Goal: Task Accomplishment & Management: Use online tool/utility

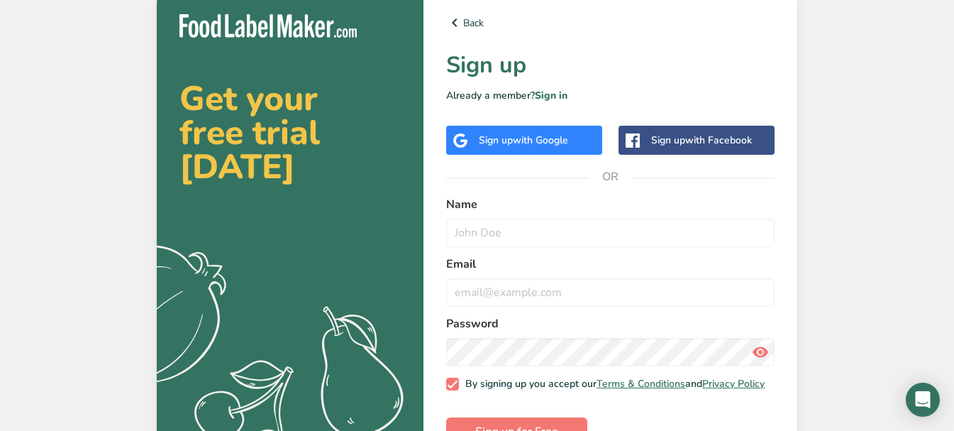
click at [560, 140] on span "with Google" at bounding box center [540, 139] width 55 height 13
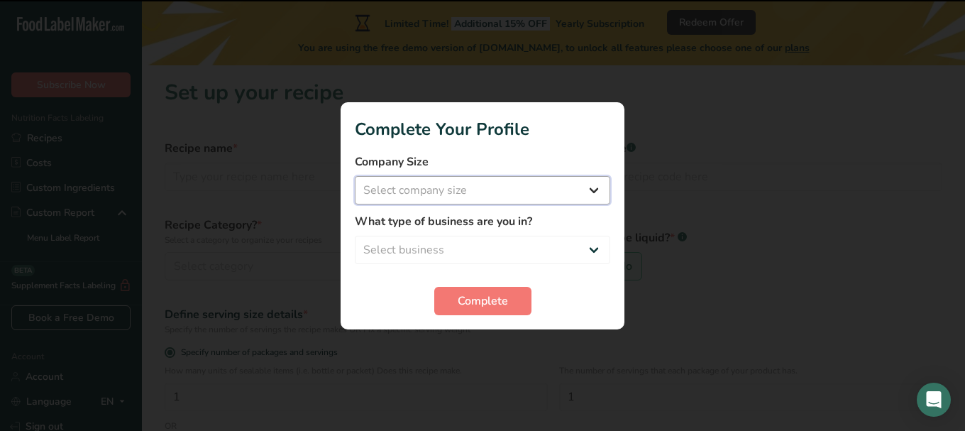
click at [588, 192] on select "Select company size Fewer than 10 Employees 10 to 50 Employees 51 to 500 Employ…" at bounding box center [482, 190] width 255 height 28
select select "2"
click at [355, 176] on select "Select company size Fewer than 10 Employees 10 to 50 Employees 51 to 500 Employ…" at bounding box center [482, 190] width 255 height 28
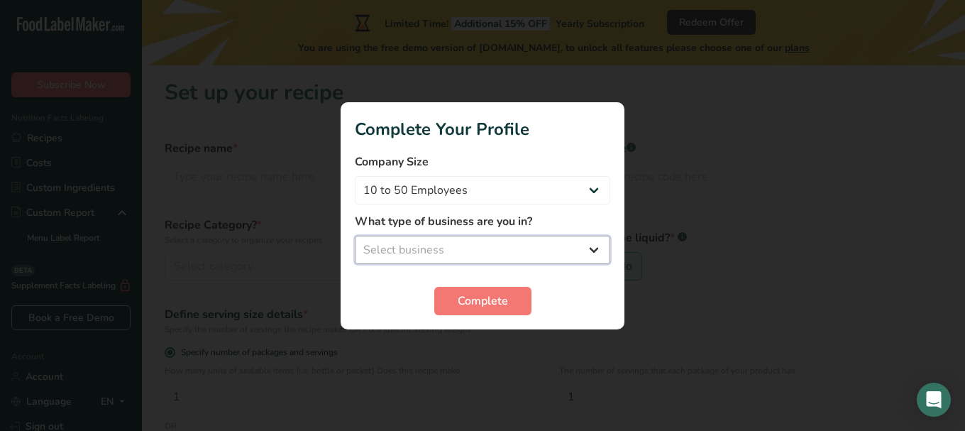
click at [587, 248] on select "Select business Packaged Food Manufacturer Restaurant & Cafe Bakery Meal Plans …" at bounding box center [482, 250] width 255 height 28
select select "8"
click at [355, 236] on select "Select business Packaged Food Manufacturer Restaurant & Cafe Bakery Meal Plans …" at bounding box center [482, 250] width 255 height 28
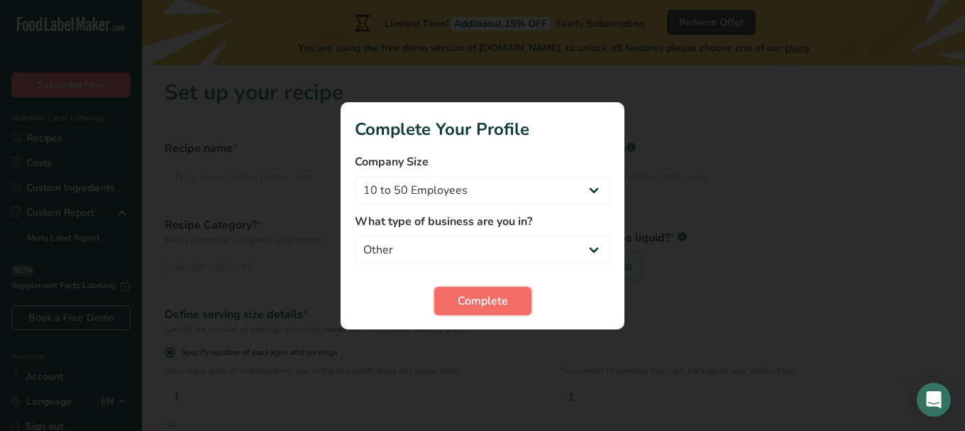
click at [508, 304] on button "Complete" at bounding box center [482, 301] width 97 height 28
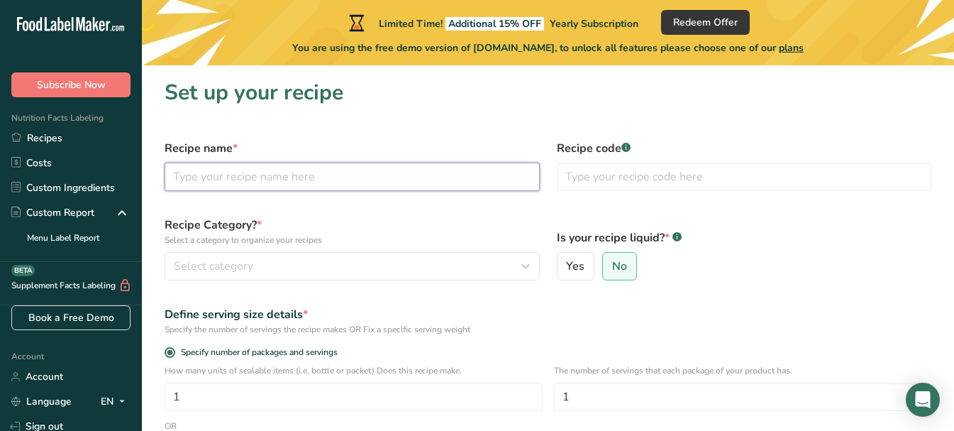
click at [301, 175] on input "text" at bounding box center [352, 177] width 375 height 28
click at [273, 180] on input "text" at bounding box center [352, 177] width 375 height 28
type input "CSM Trail Mix"
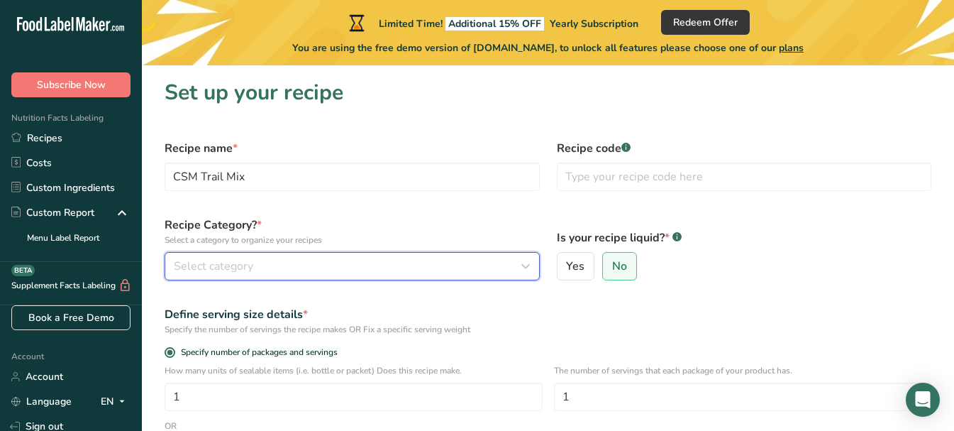
click at [265, 272] on div "Select category" at bounding box center [348, 266] width 348 height 17
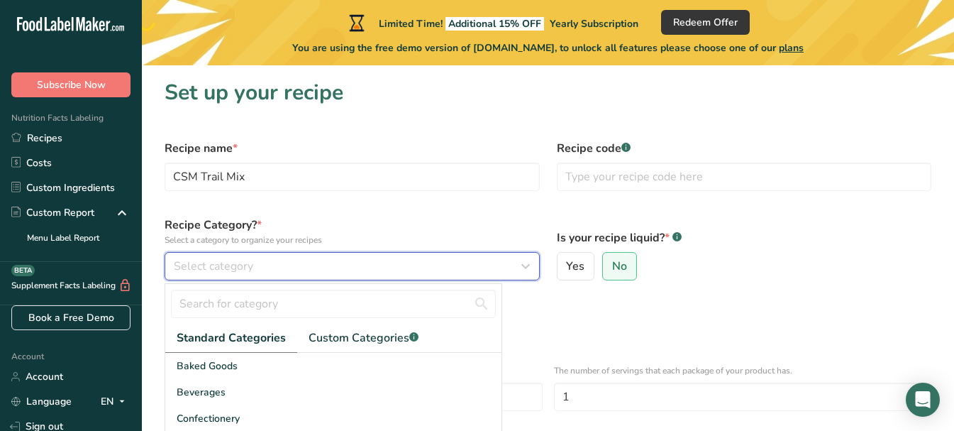
click at [263, 263] on div "Select category" at bounding box center [348, 266] width 348 height 17
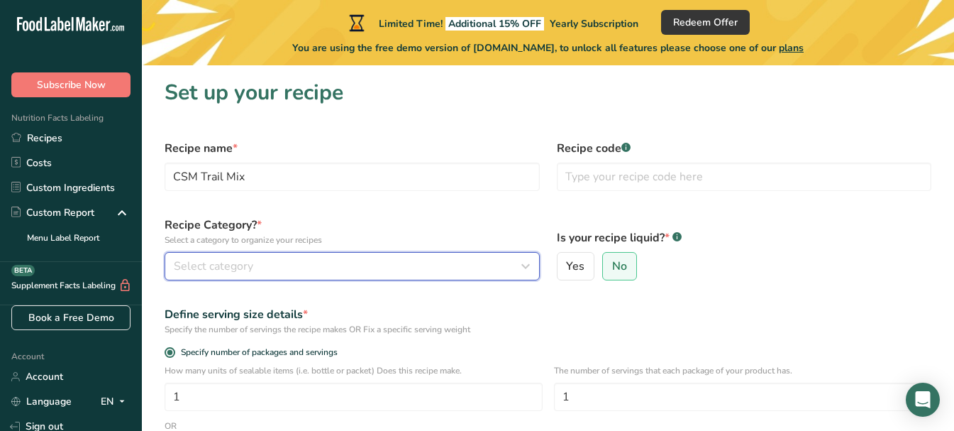
click at [263, 263] on div "Select category" at bounding box center [348, 266] width 348 height 17
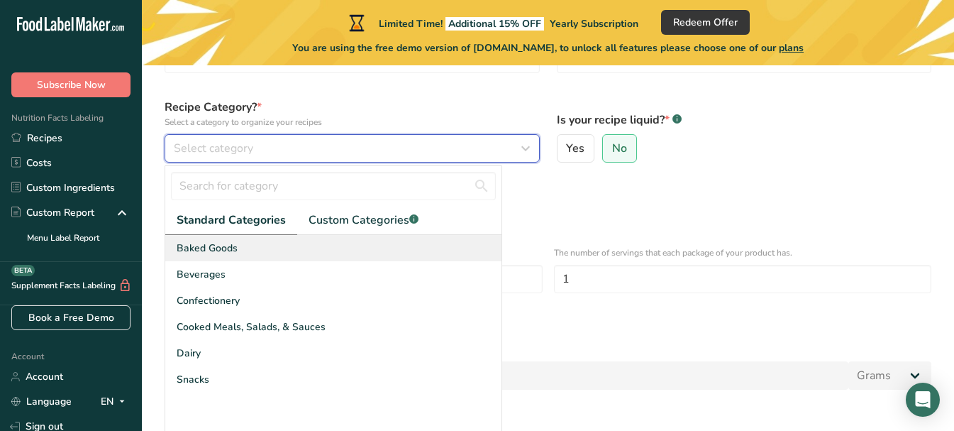
scroll to position [142, 0]
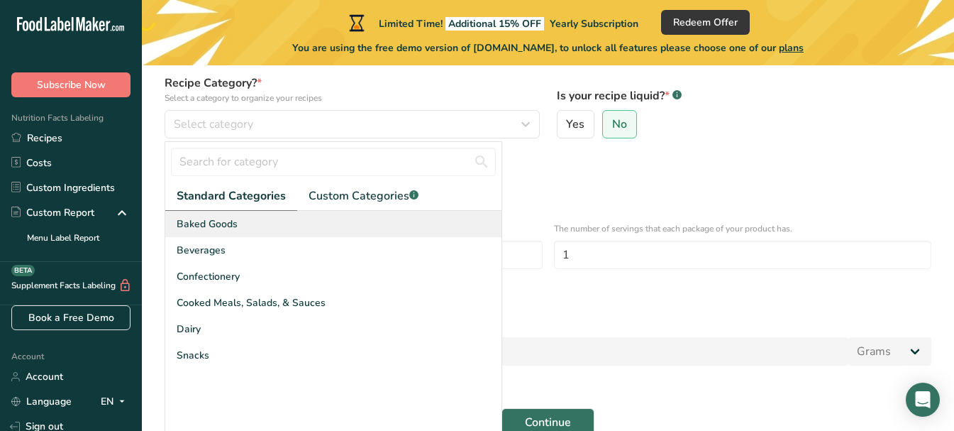
click at [248, 358] on div "Snacks" at bounding box center [333, 355] width 336 height 26
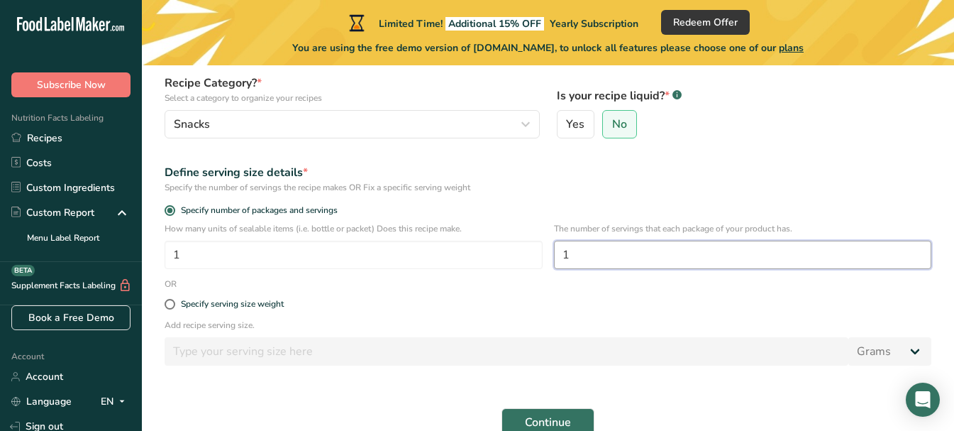
click at [575, 253] on input "1" at bounding box center [743, 255] width 378 height 28
type input "5"
click at [167, 304] on span at bounding box center [170, 304] width 11 height 11
click at [167, 304] on input "Specify serving size weight" at bounding box center [169, 303] width 9 height 9
radio input "true"
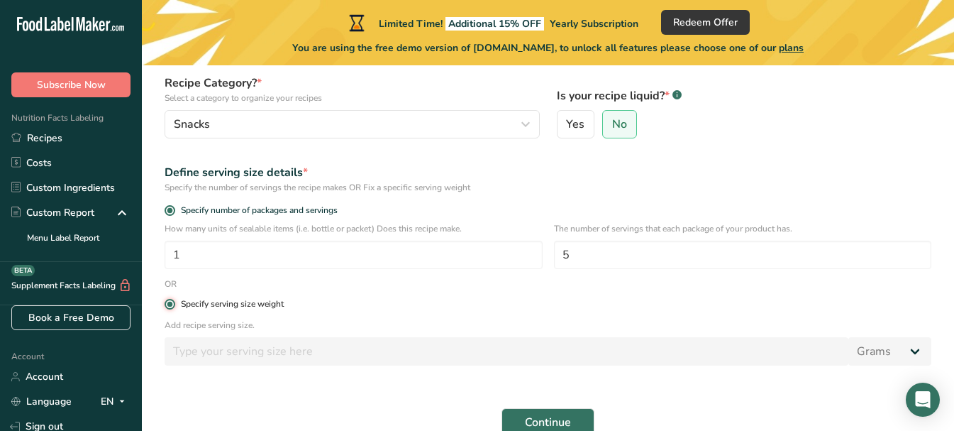
radio input "false"
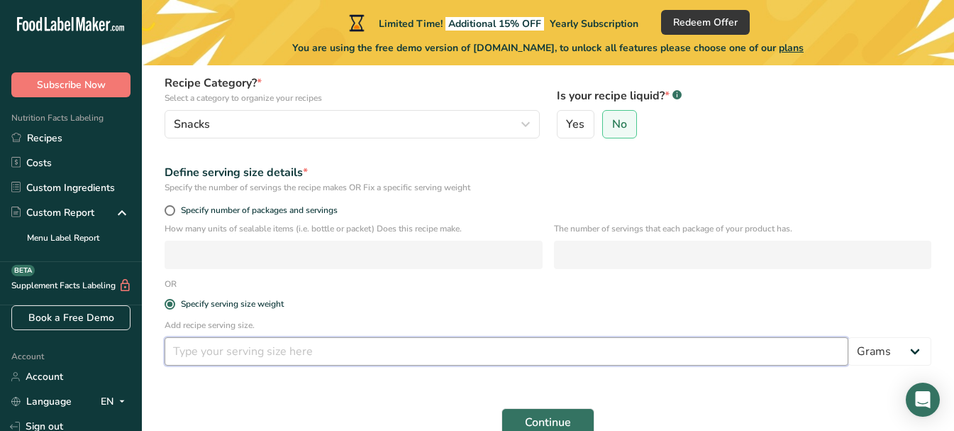
click at [263, 357] on input "number" at bounding box center [507, 351] width 684 height 28
type input "250"
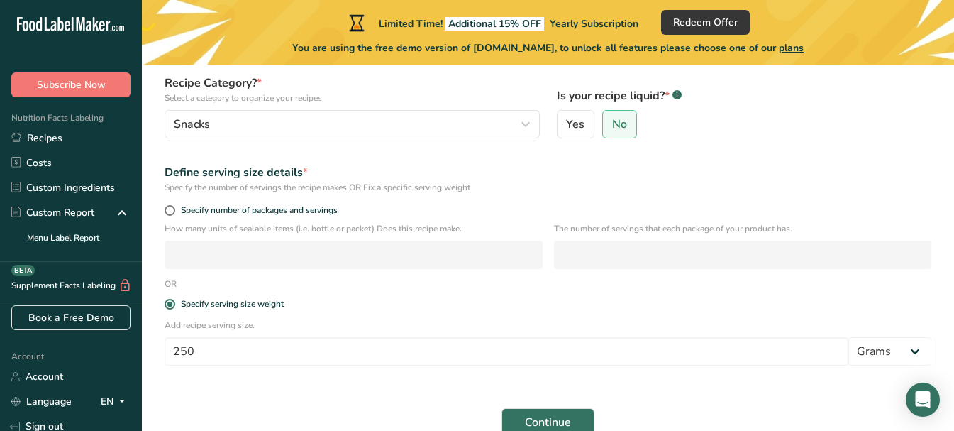
click at [272, 397] on form "Recipe name * CSM Trail Mix Recipe code .a-a{fill:#347362;}.b-a{fill:#fff;} Rec…" at bounding box center [548, 217] width 784 height 456
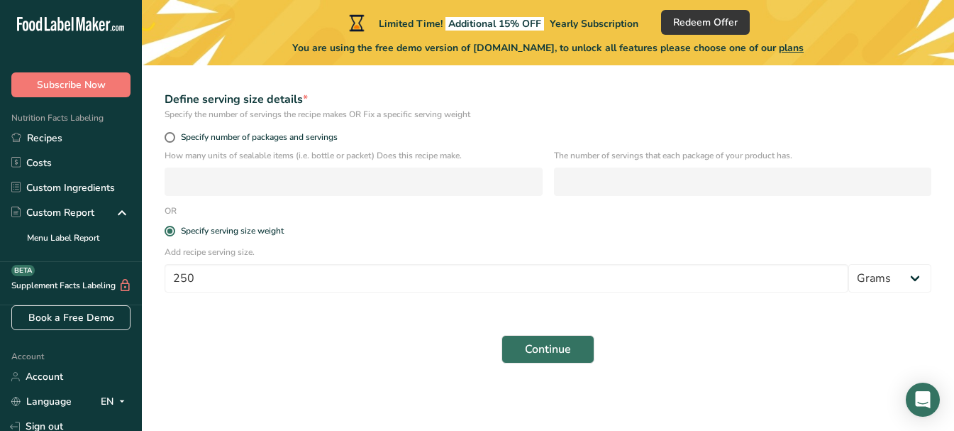
scroll to position [216, 0]
click at [555, 340] on span "Continue" at bounding box center [548, 348] width 46 height 17
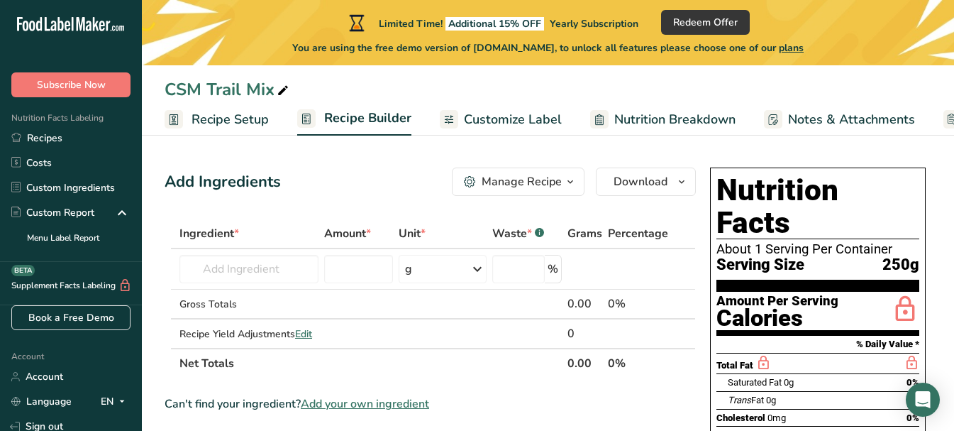
click at [495, 121] on span "Customize Label" at bounding box center [513, 119] width 98 height 19
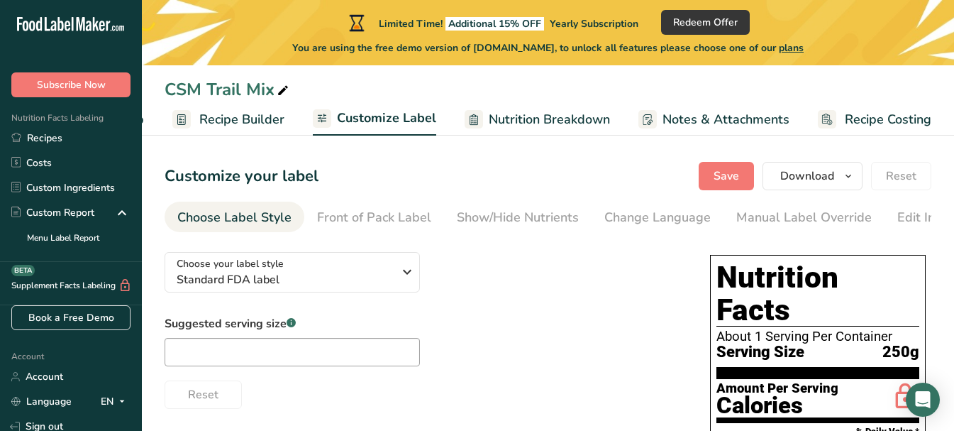
click at [252, 121] on span "Recipe Builder" at bounding box center [241, 119] width 85 height 19
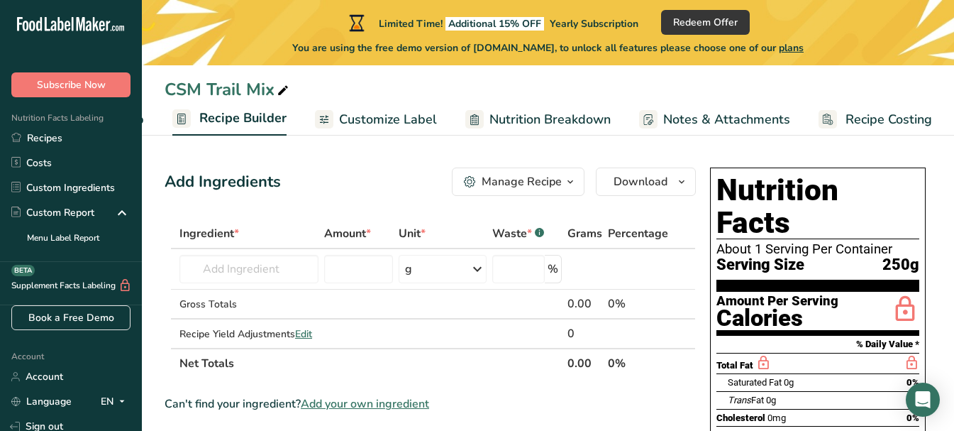
click at [517, 119] on span "Nutrition Breakdown" at bounding box center [550, 119] width 121 height 19
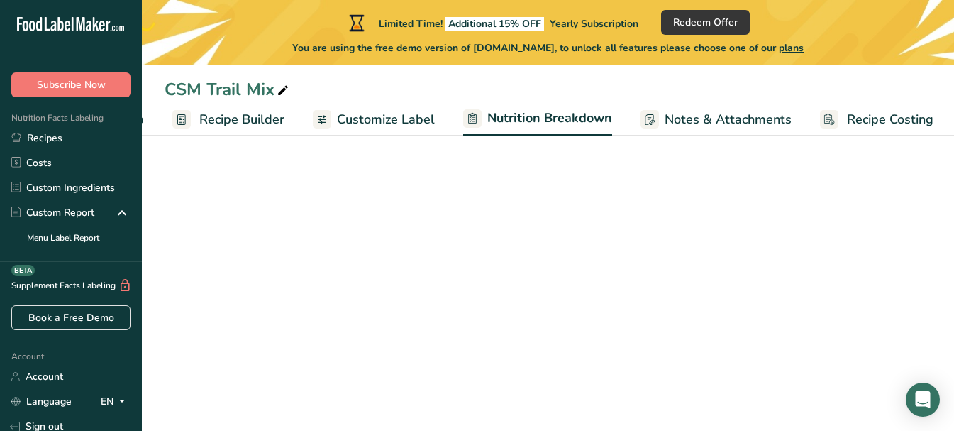
scroll to position [0, 126]
select select "Calories"
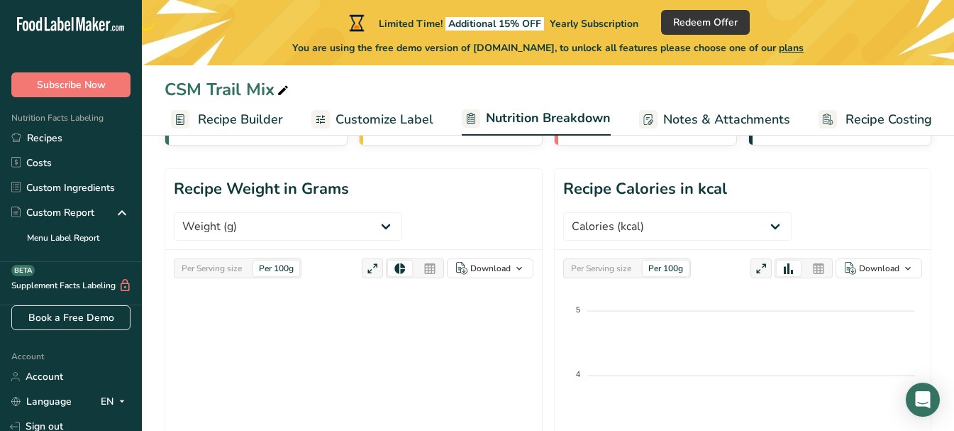
scroll to position [71, 0]
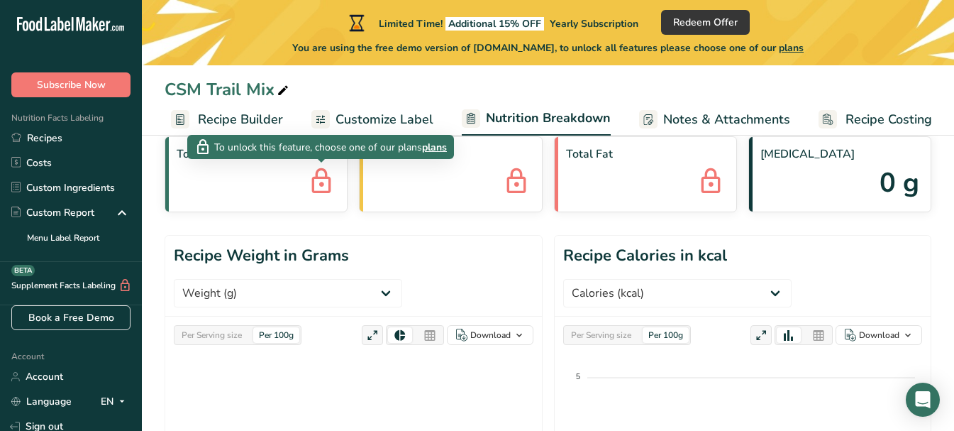
click at [319, 182] on icon at bounding box center [321, 182] width 28 height 38
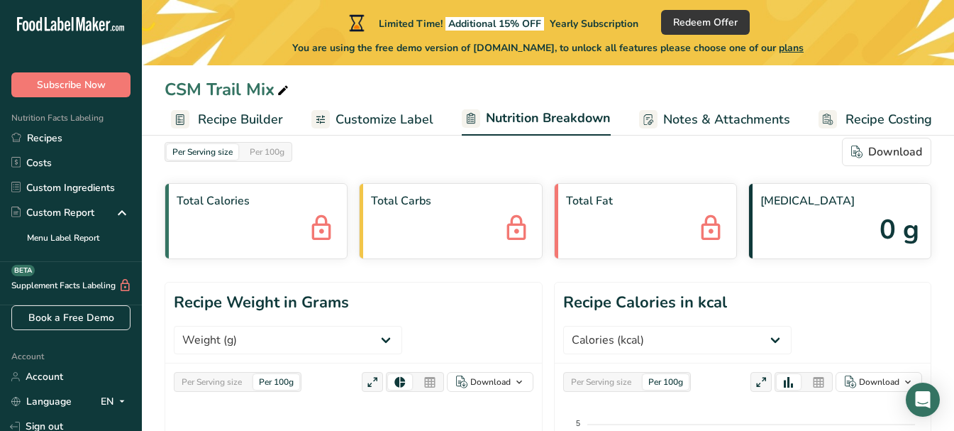
scroll to position [0, 0]
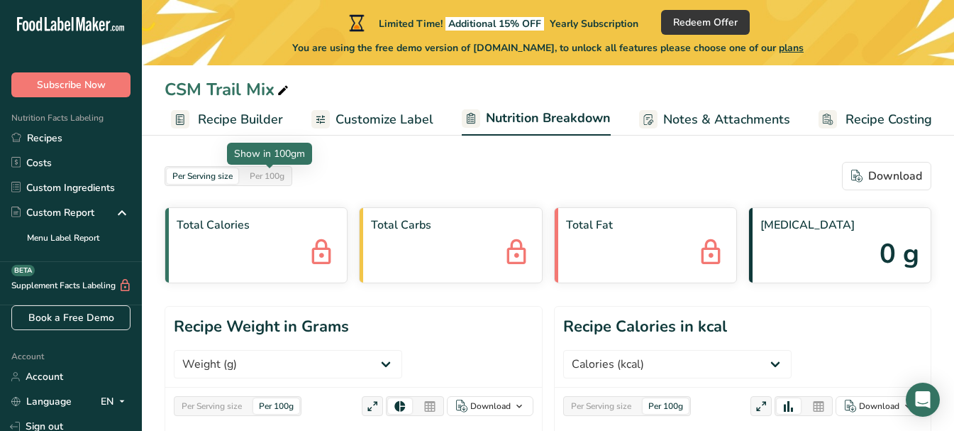
click at [258, 176] on div "Per 100g" at bounding box center [267, 176] width 46 height 16
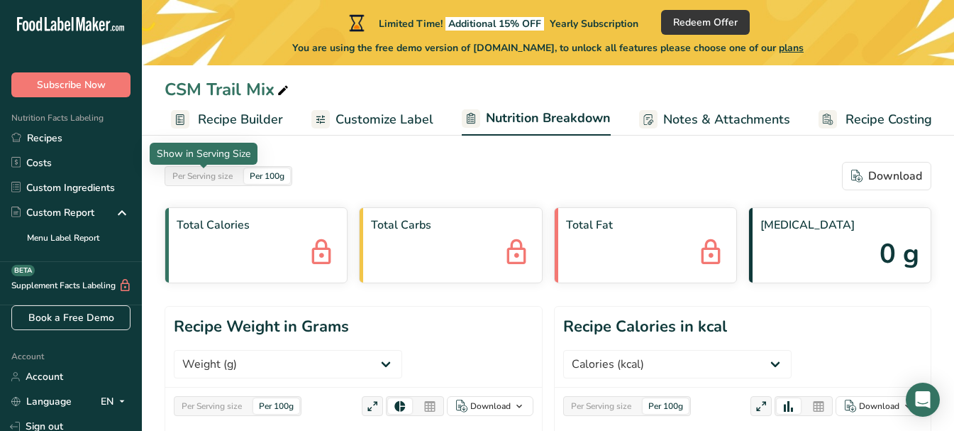
click at [230, 179] on div "Per Serving size" at bounding box center [203, 176] width 72 height 16
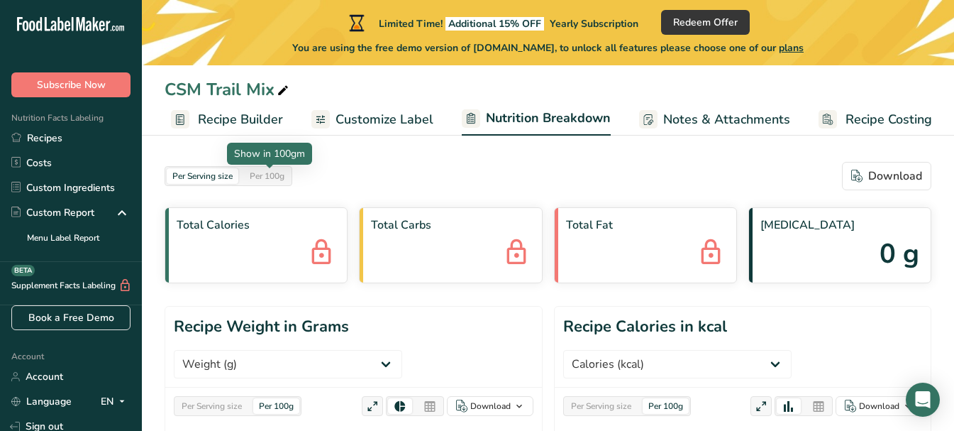
click at [282, 180] on div "Per 100g" at bounding box center [267, 176] width 46 height 16
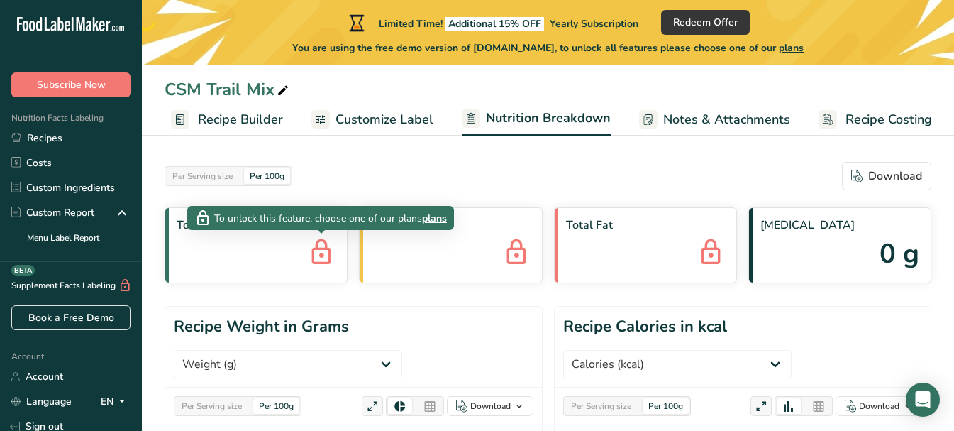
click at [322, 255] on icon at bounding box center [321, 253] width 28 height 38
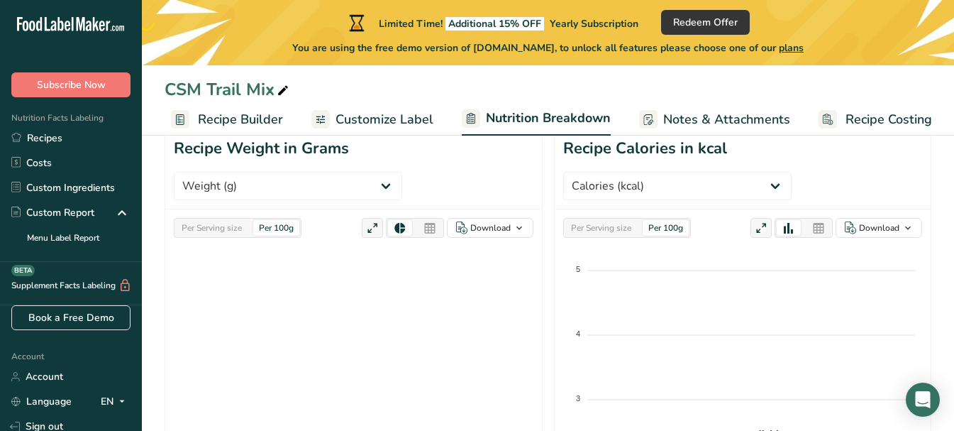
scroll to position [71, 0]
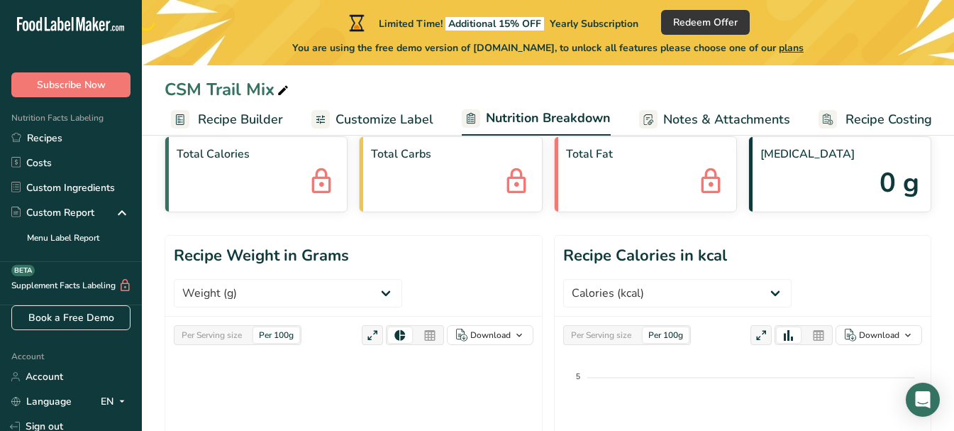
click at [792, 279] on select "Weight (g) Calories (kcal) Energy KJ (kj) Total Fat (g) Saturated Fat (g) Trans…" at bounding box center [677, 293] width 228 height 28
click at [857, 172] on div "[MEDICAL_DATA] 0 g" at bounding box center [840, 174] width 183 height 76
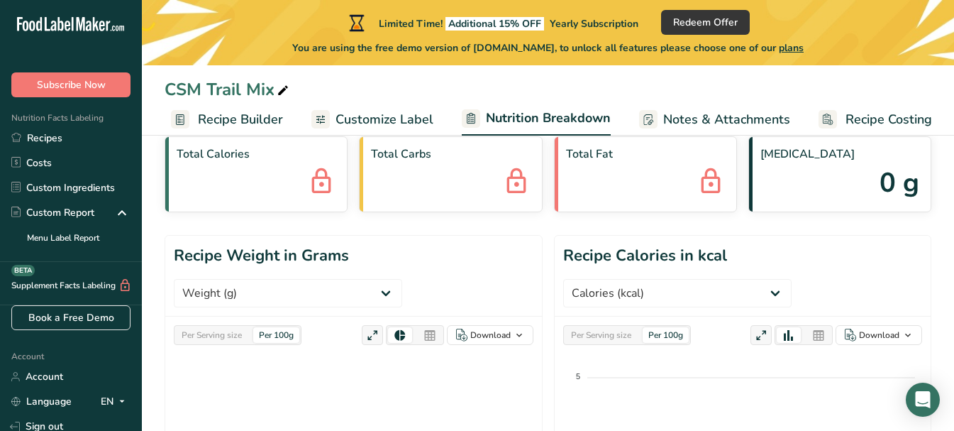
click at [876, 180] on div "[MEDICAL_DATA] 0 g" at bounding box center [840, 174] width 183 height 76
click at [654, 327] on div "Per 100g" at bounding box center [666, 335] width 46 height 16
click at [265, 293] on select "Weight (g) Calories (kcal) Energy KJ (kj) Total Fat (g) Saturated Fat (g) Trans…" at bounding box center [288, 293] width 228 height 28
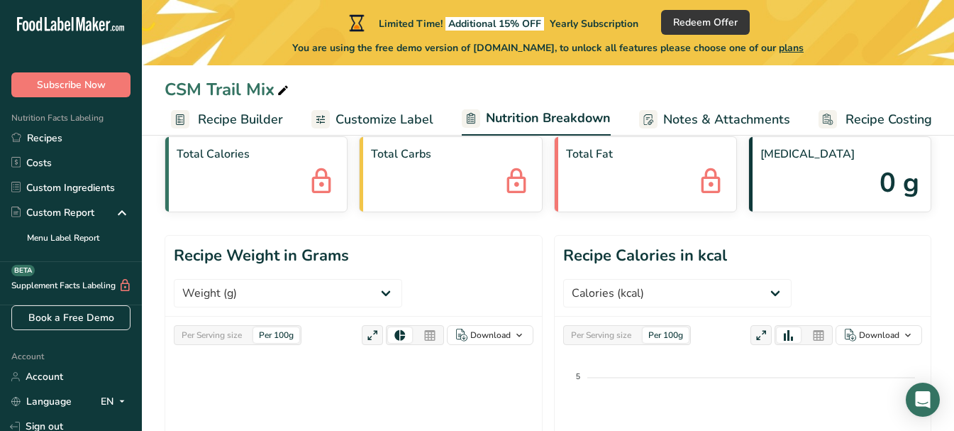
click at [278, 336] on div "Per 100g" at bounding box center [276, 335] width 46 height 16
